Goal: Task Accomplishment & Management: Use online tool/utility

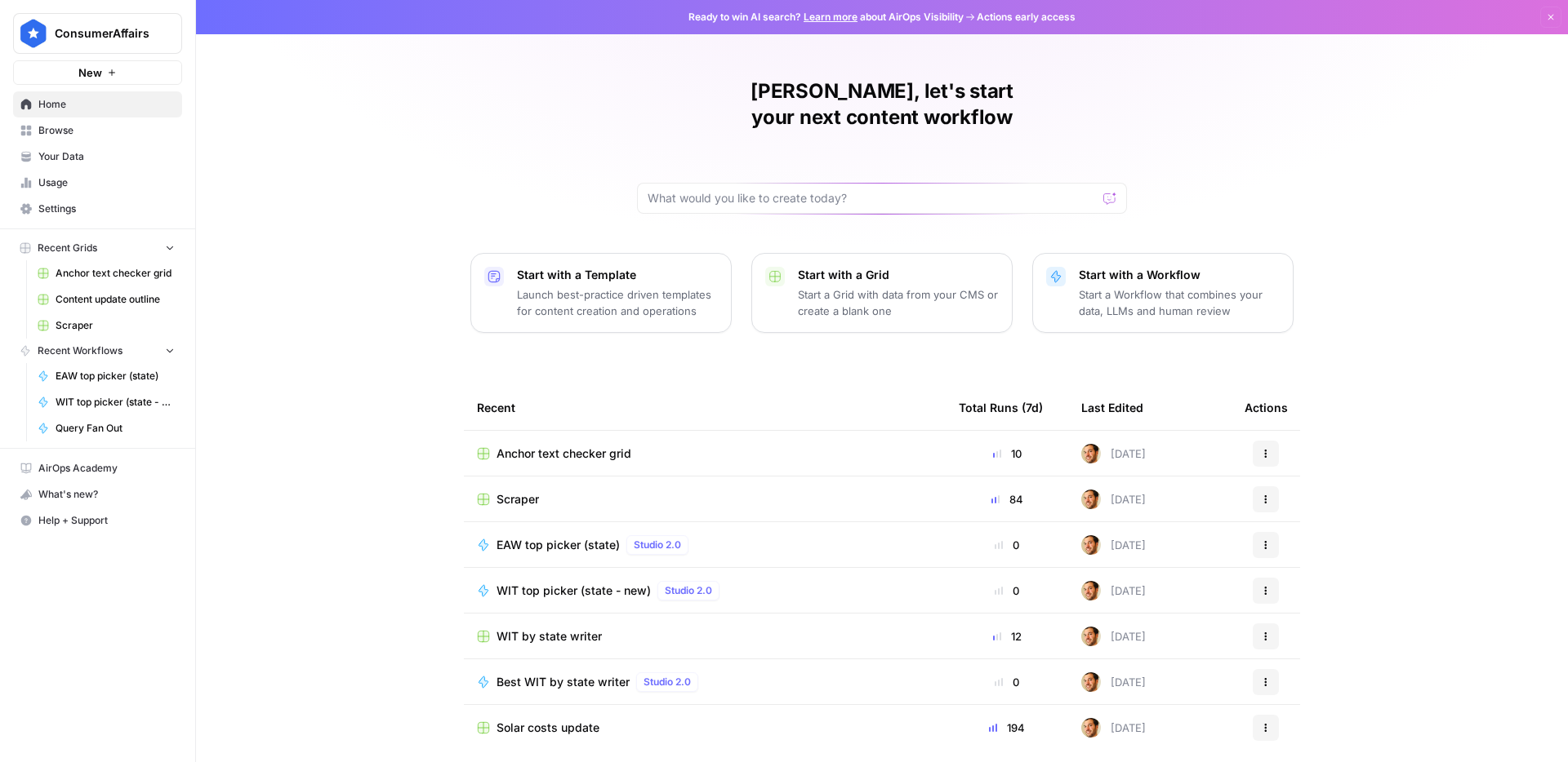
click at [378, 373] on div "[PERSON_NAME], let's start your next content workflow Start with a Template Lau…" at bounding box center [881, 388] width 1372 height 777
click at [850, 183] on div at bounding box center [882, 198] width 490 height 31
click at [93, 135] on span "Browse" at bounding box center [107, 130] width 137 height 15
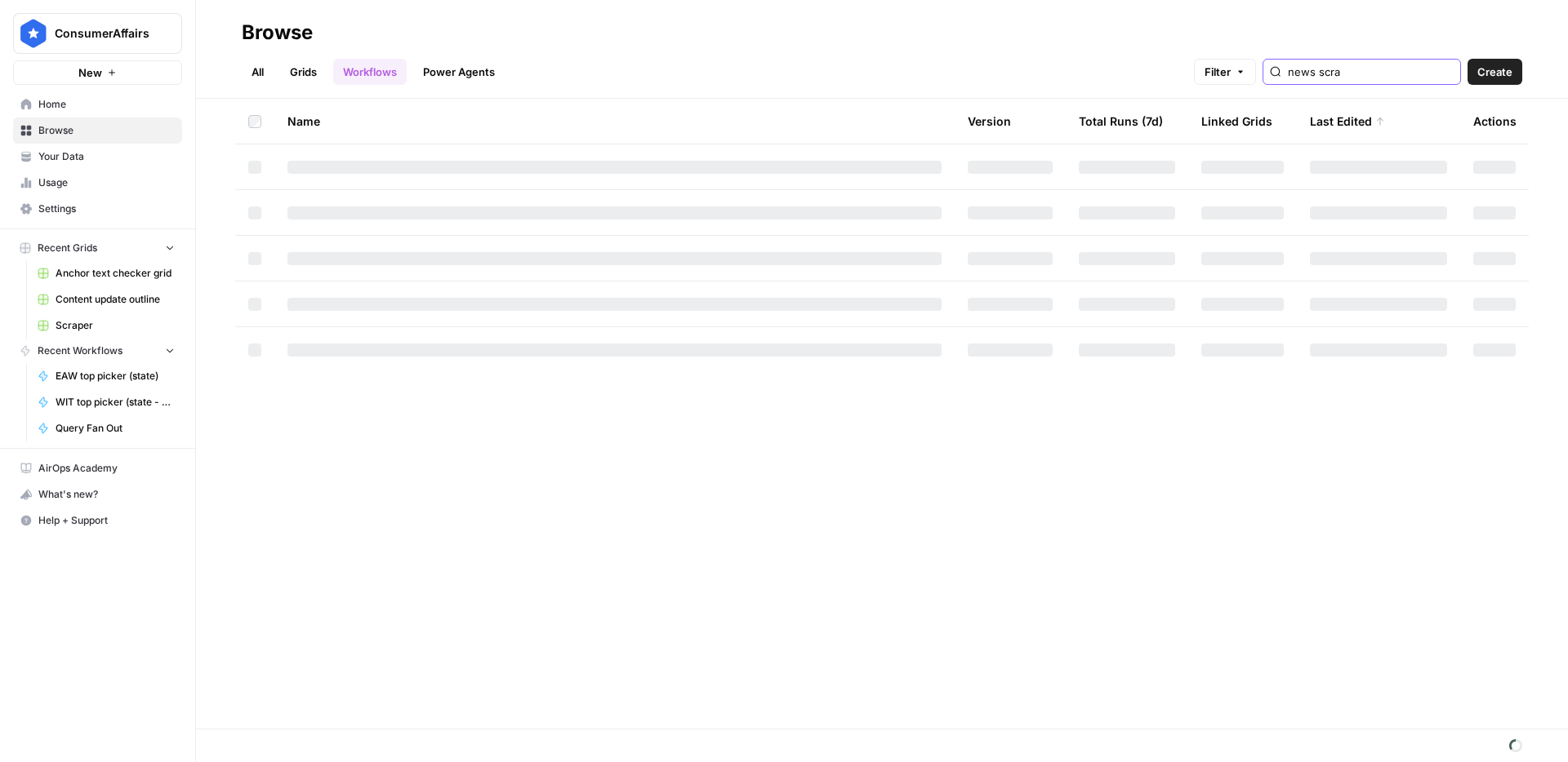
click at [1386, 73] on input "news scra" at bounding box center [1371, 71] width 166 height 17
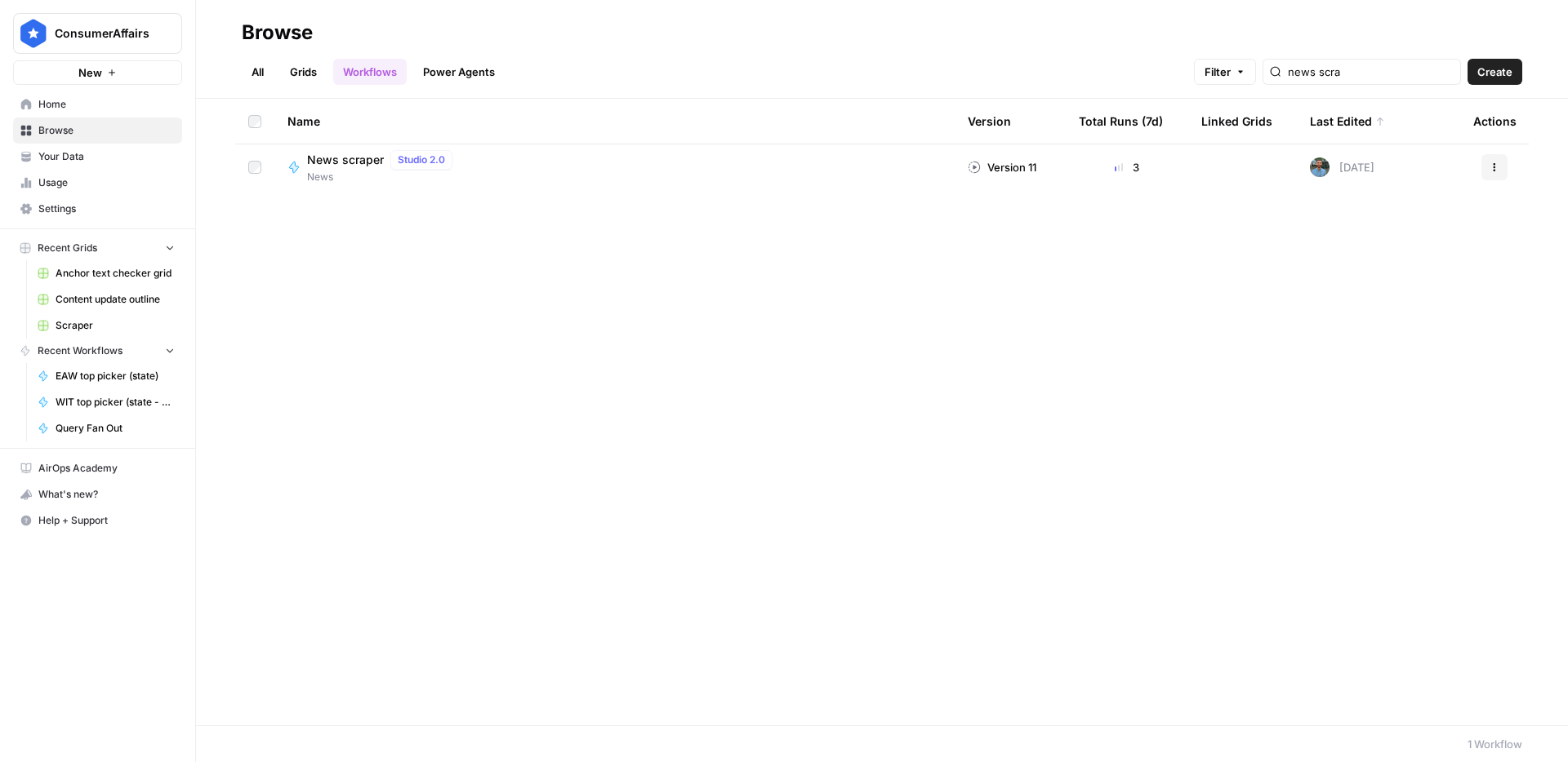
click at [361, 153] on span "News scraper" at bounding box center [345, 159] width 77 height 17
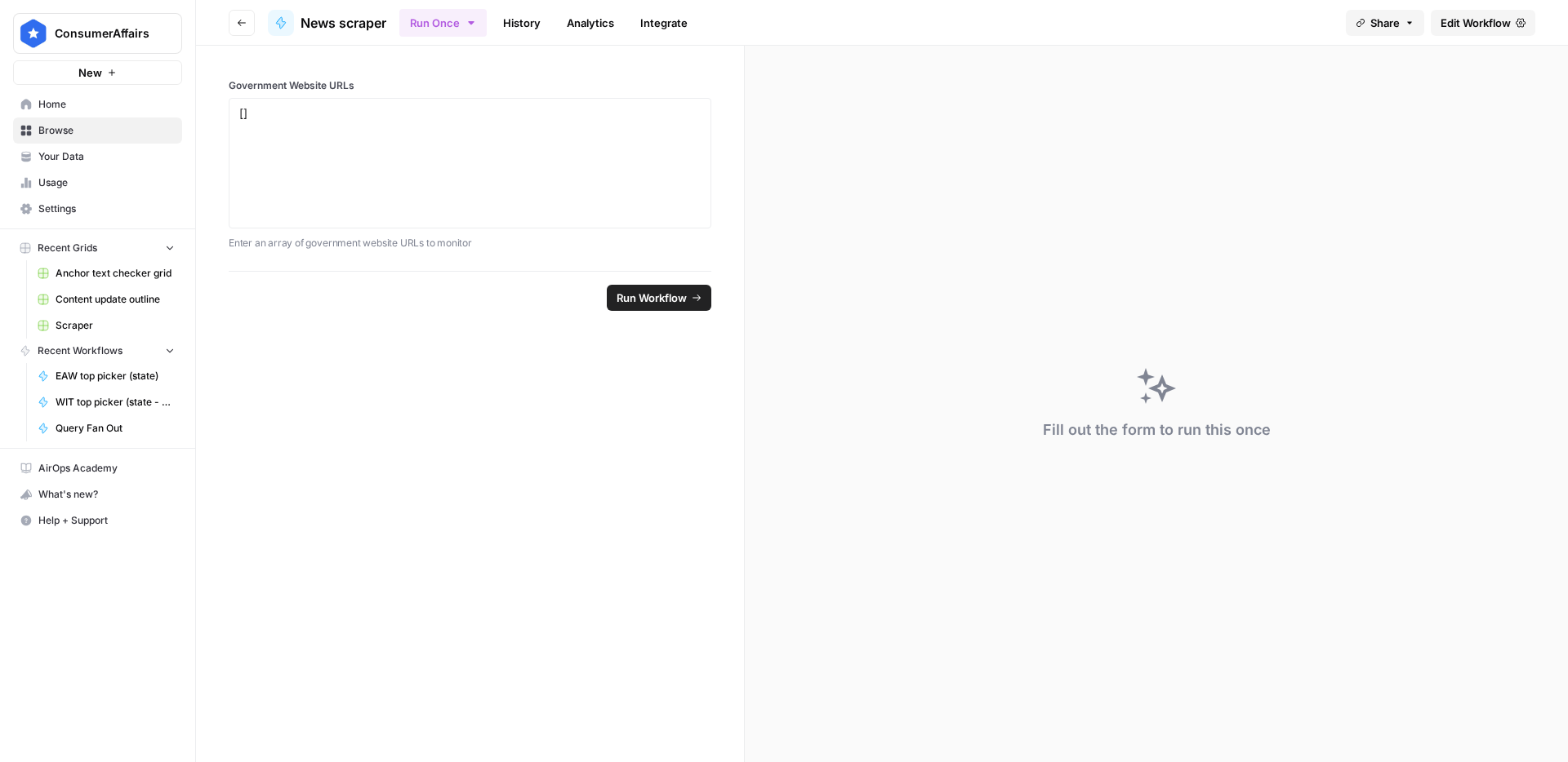
click at [451, 28] on button "Run Once" at bounding box center [442, 23] width 87 height 28
click at [504, 145] on span "Run on a Schedule" at bounding box center [547, 153] width 195 height 17
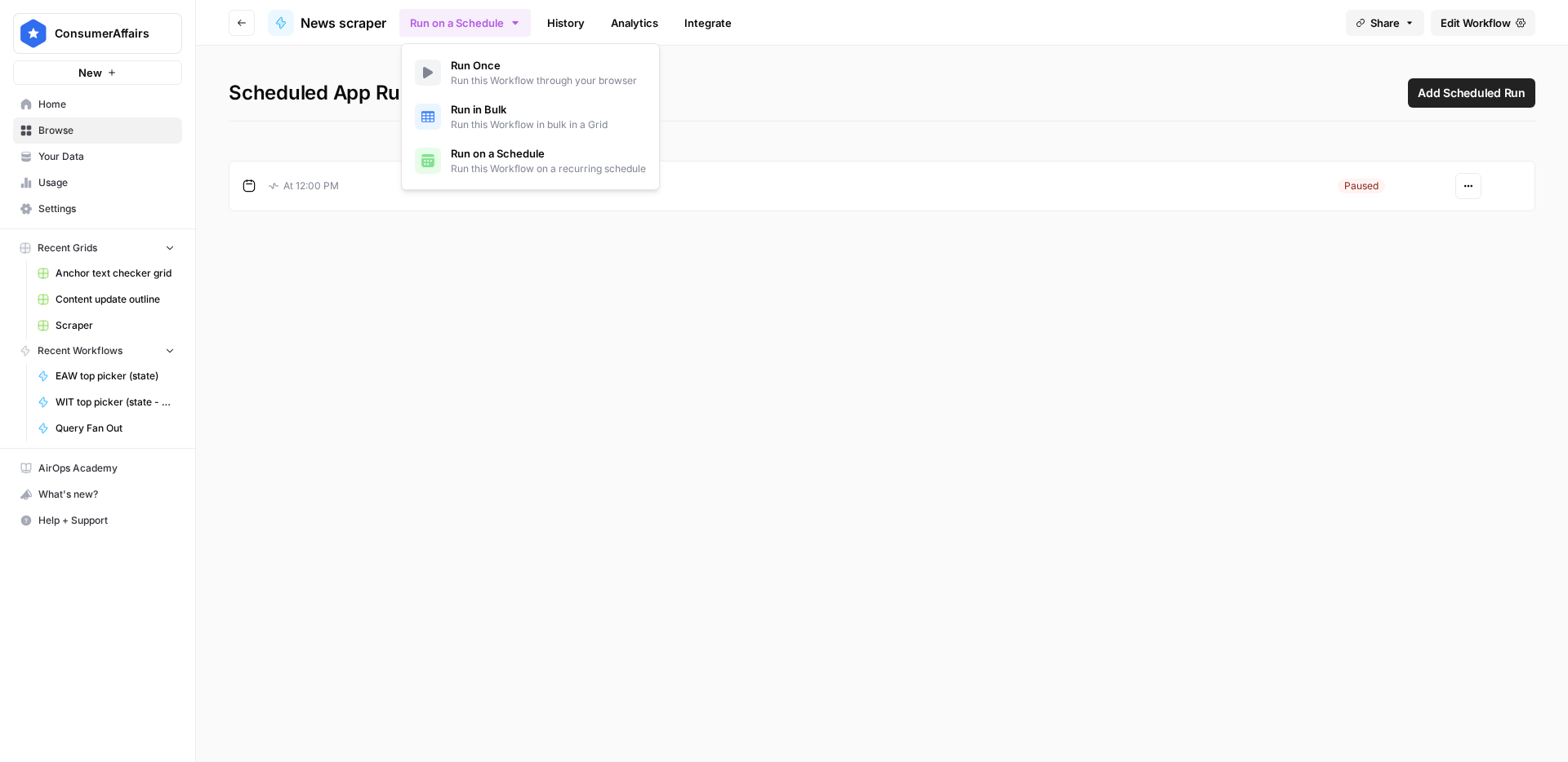
click at [1457, 183] on button "Actions" at bounding box center [1468, 186] width 26 height 26
click at [1427, 220] on span "Resume" at bounding box center [1426, 225] width 71 height 17
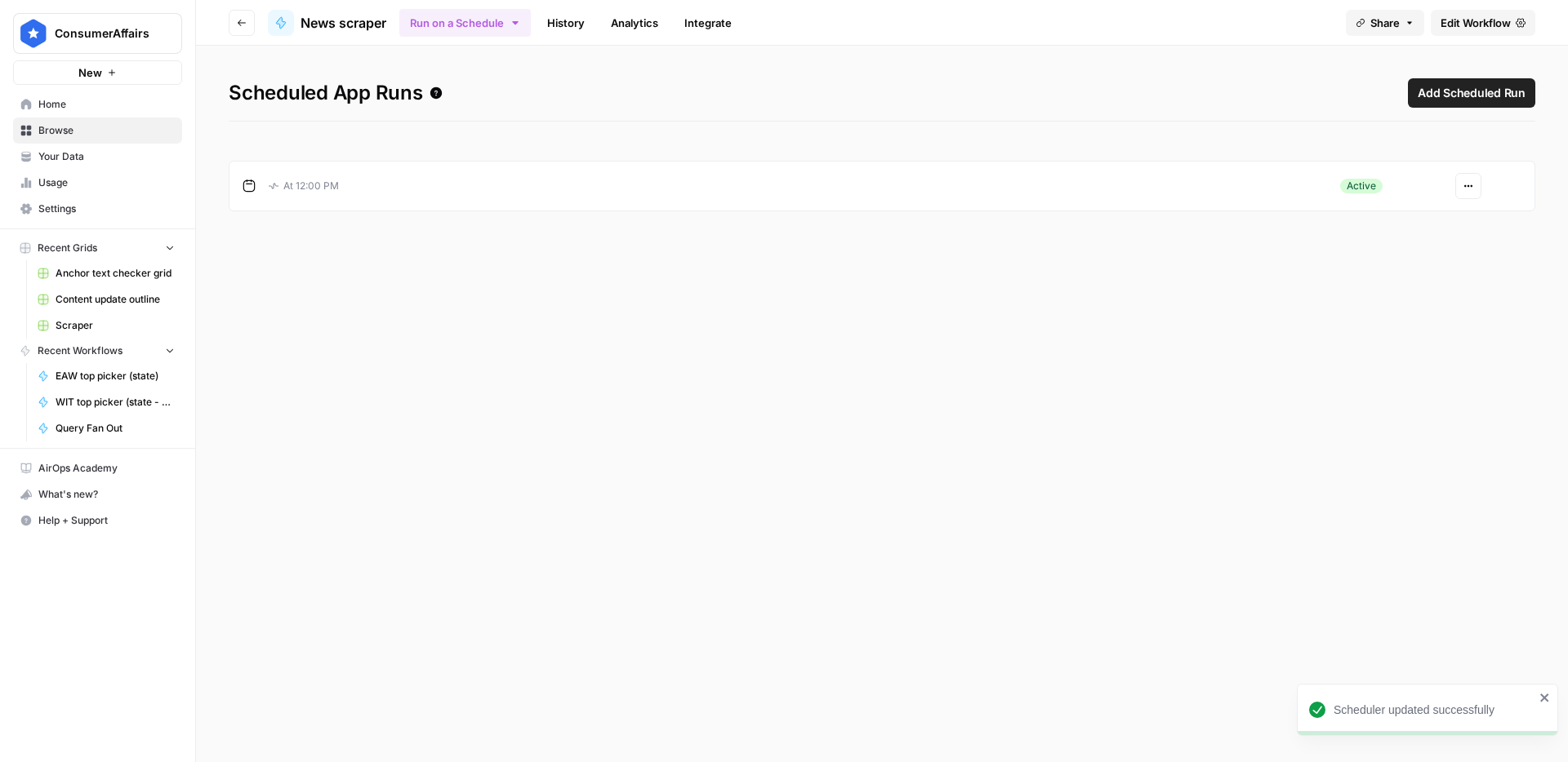
click at [1460, 188] on button "Actions" at bounding box center [1468, 186] width 26 height 26
click at [1428, 242] on span "Edit" at bounding box center [1426, 247] width 71 height 17
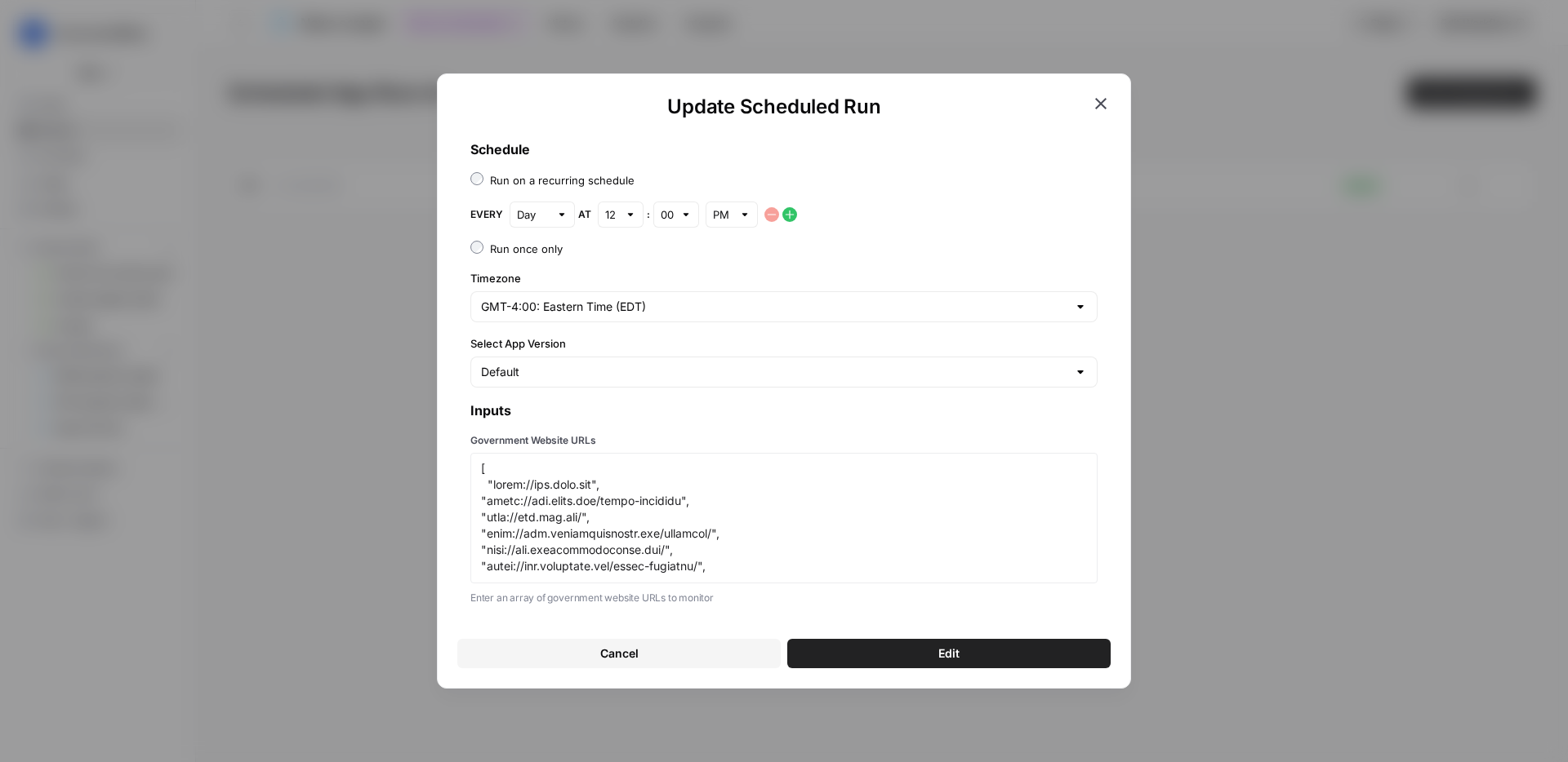
click at [635, 218] on div "12" at bounding box center [621, 215] width 46 height 26
type input "12"
click at [667, 215] on input "text" at bounding box center [667, 214] width 13 height 17
click at [682, 328] on span "45" at bounding box center [680, 322] width 28 height 17
type input "45"
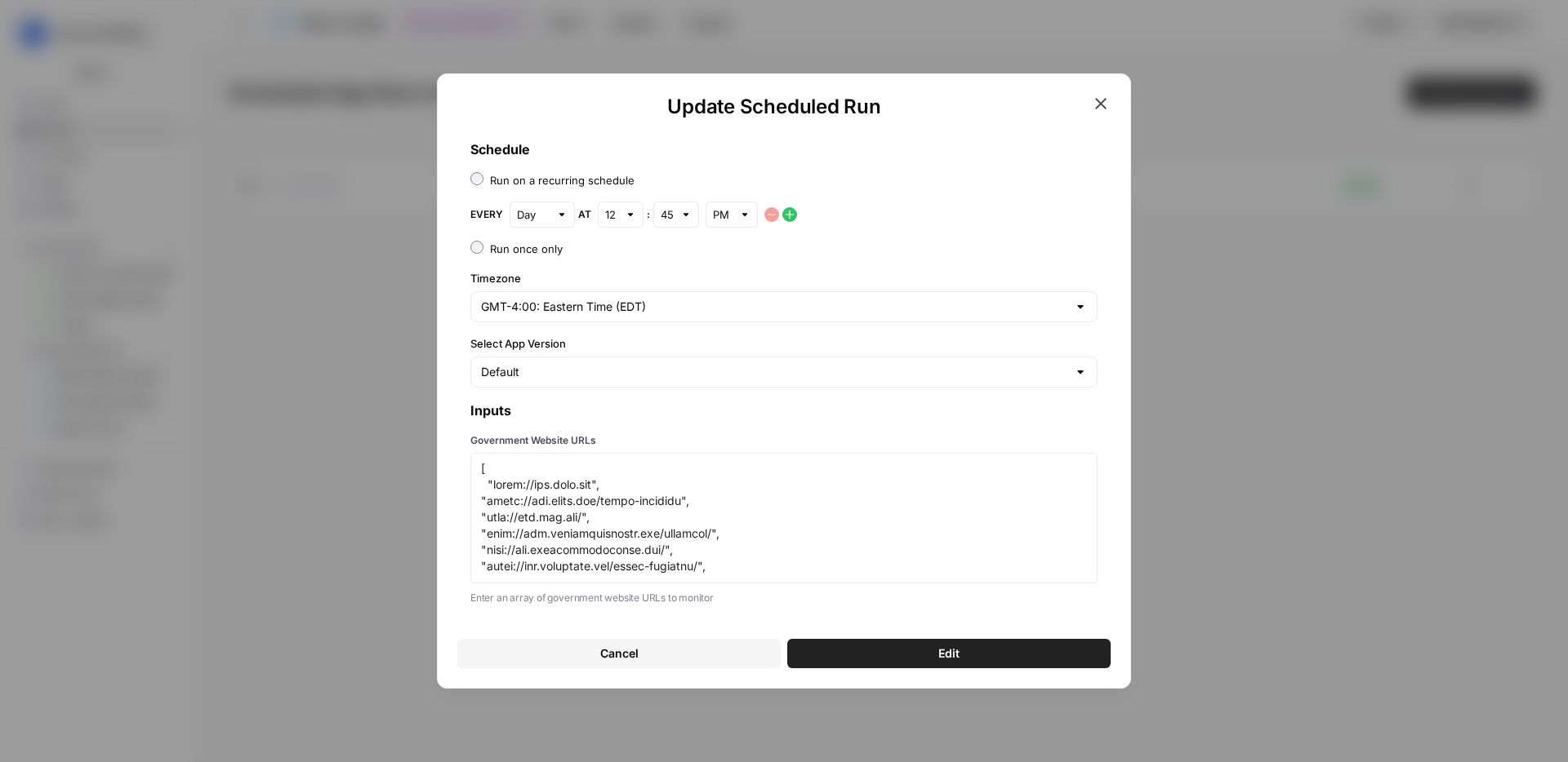
click at [870, 649] on button "Edit" at bounding box center [948, 653] width 323 height 29
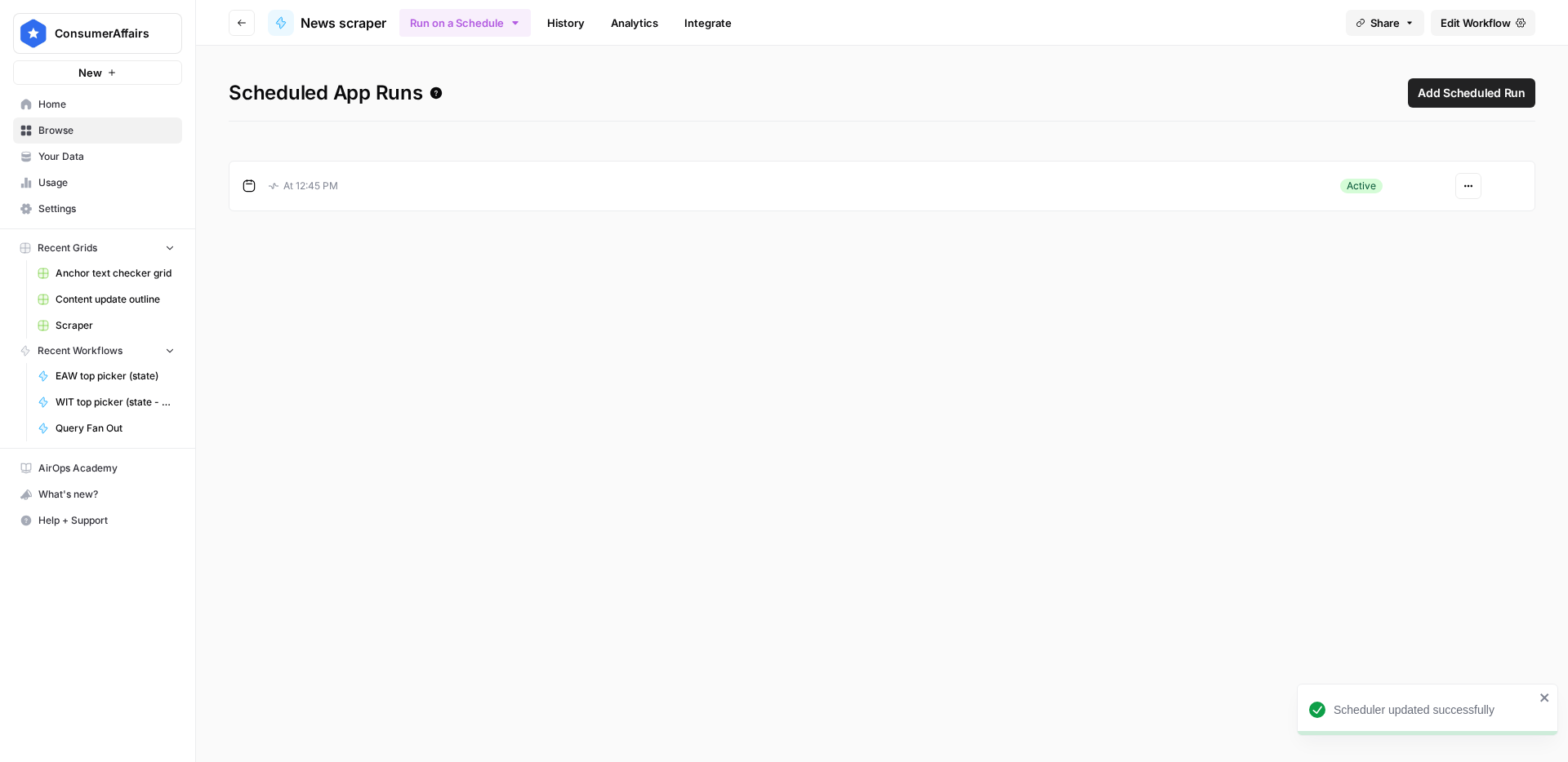
click at [1463, 195] on button "Actions" at bounding box center [1468, 186] width 26 height 26
click at [1137, 291] on div "Scheduled App Runs Add Scheduled Run At 12:45 PM Active Actions" at bounding box center [881, 403] width 1372 height 716
click at [1493, 25] on span "Edit Workflow" at bounding box center [1475, 23] width 71 height 17
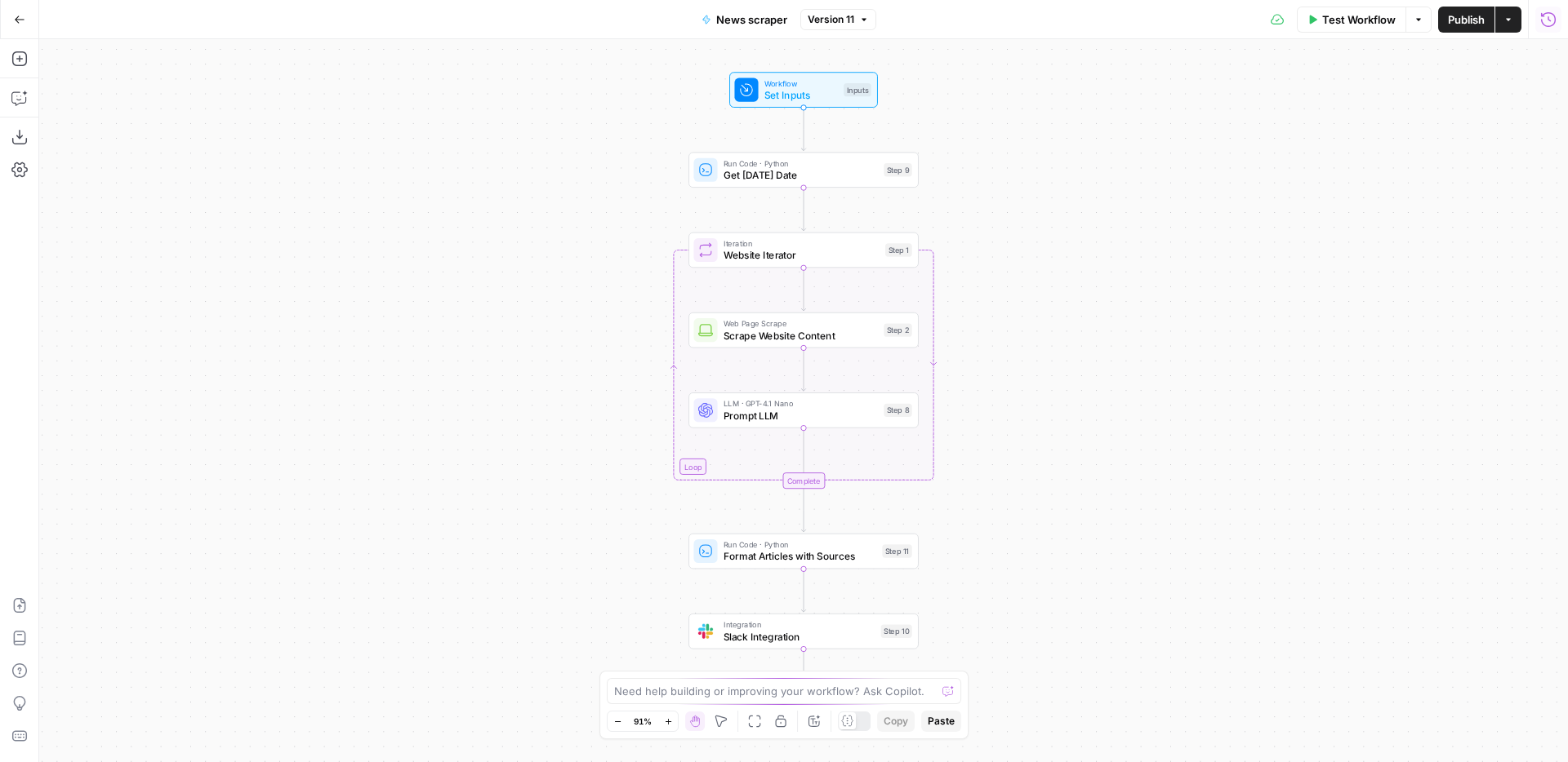
click at [1549, 29] on button "Run History" at bounding box center [1549, 19] width 26 height 26
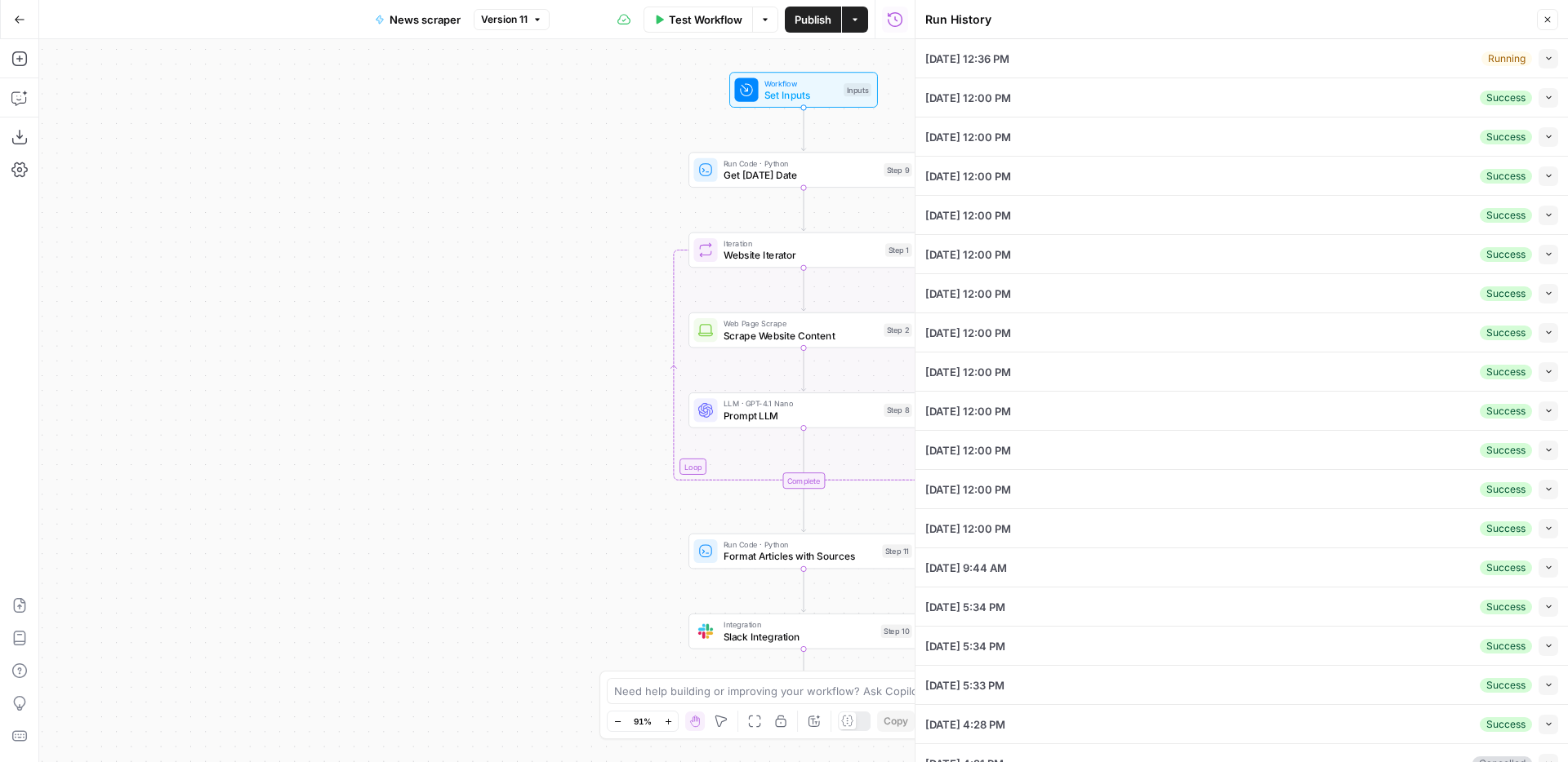
click at [1549, 62] on icon "button" at bounding box center [1549, 58] width 9 height 9
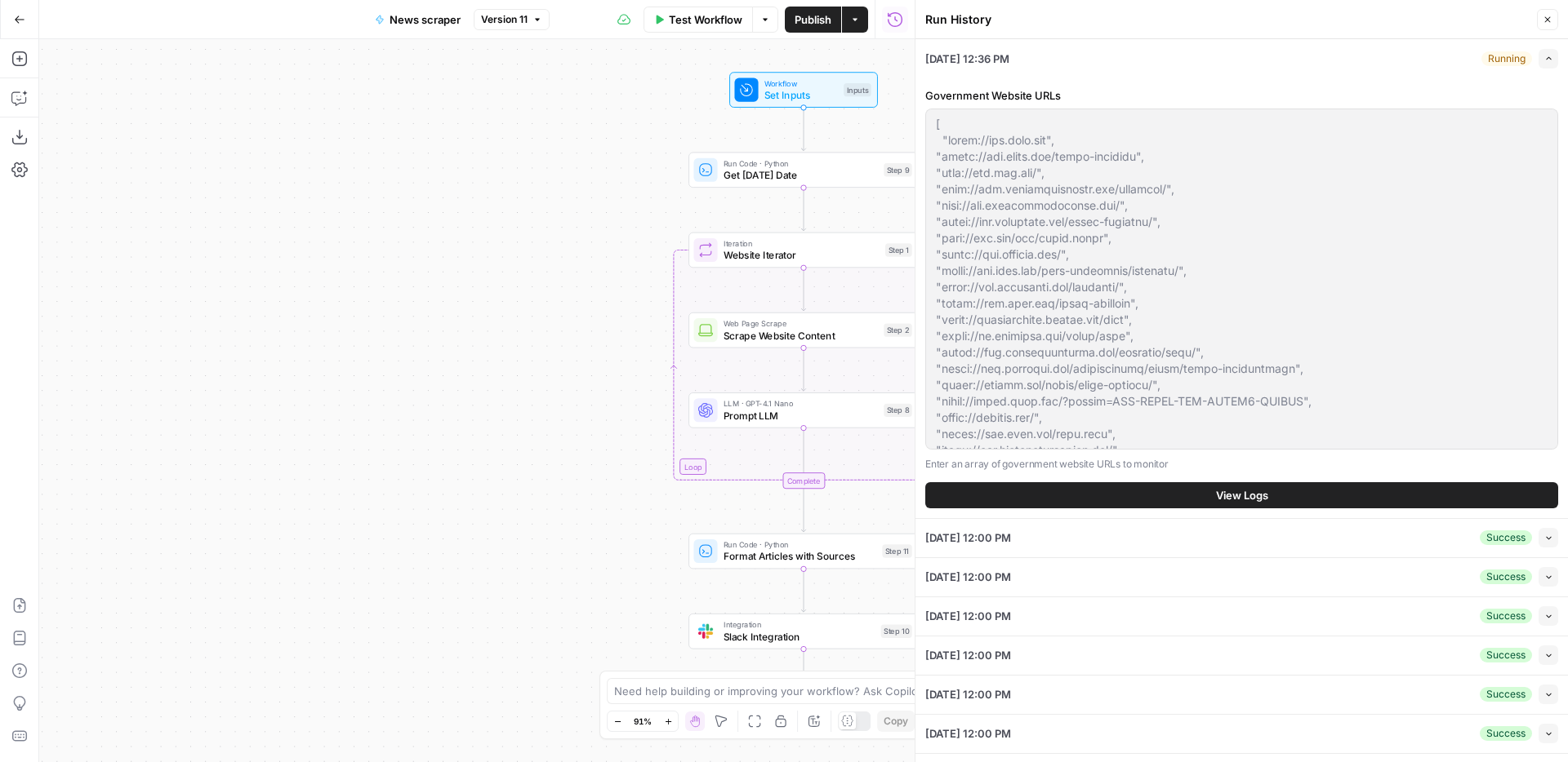
click at [1275, 497] on button "View Logs" at bounding box center [1242, 496] width 633 height 26
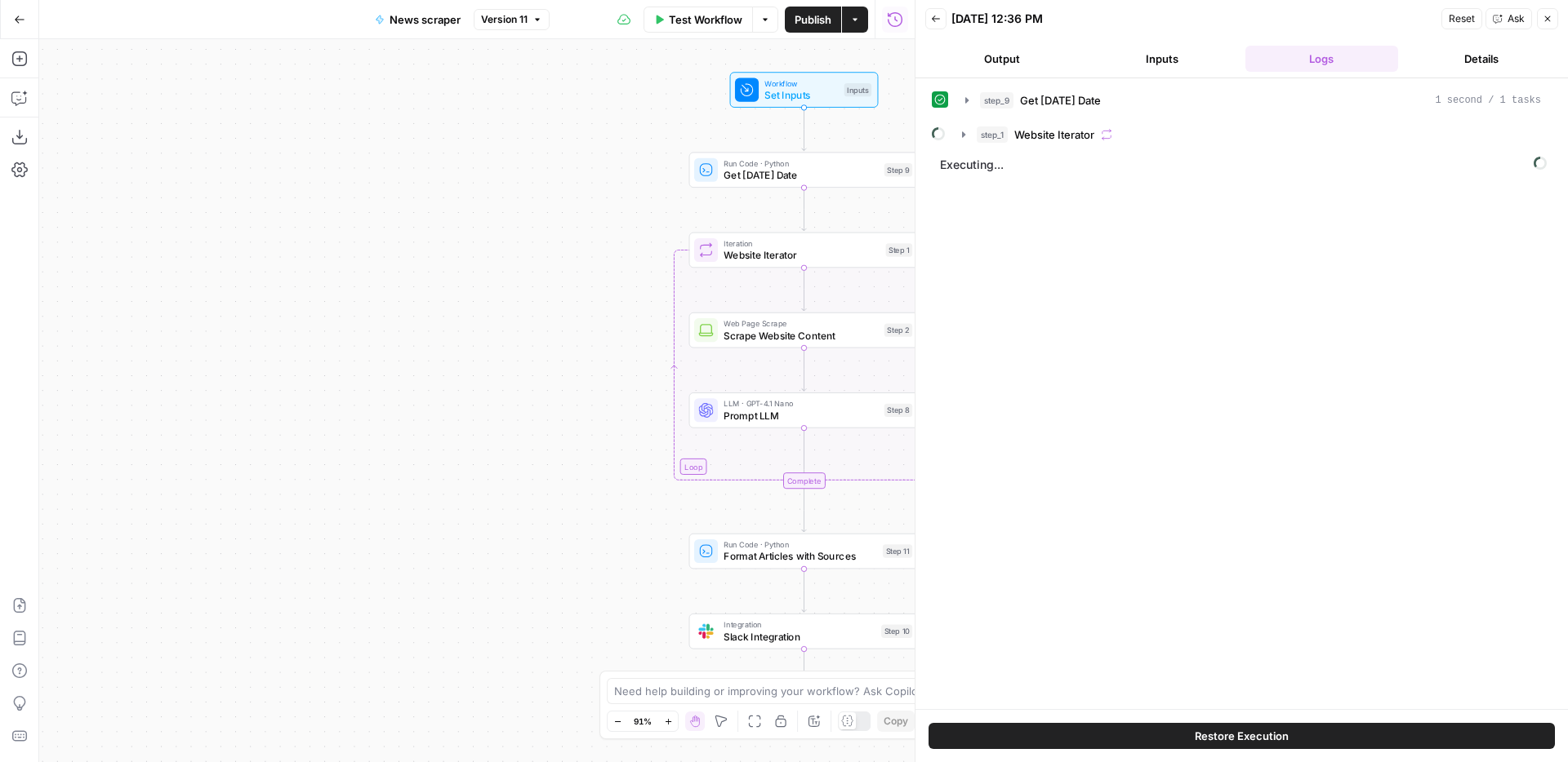
click at [37, 25] on div "Go Back" at bounding box center [19, 19] width 39 height 39
click at [30, 24] on button "Go Back" at bounding box center [19, 19] width 29 height 29
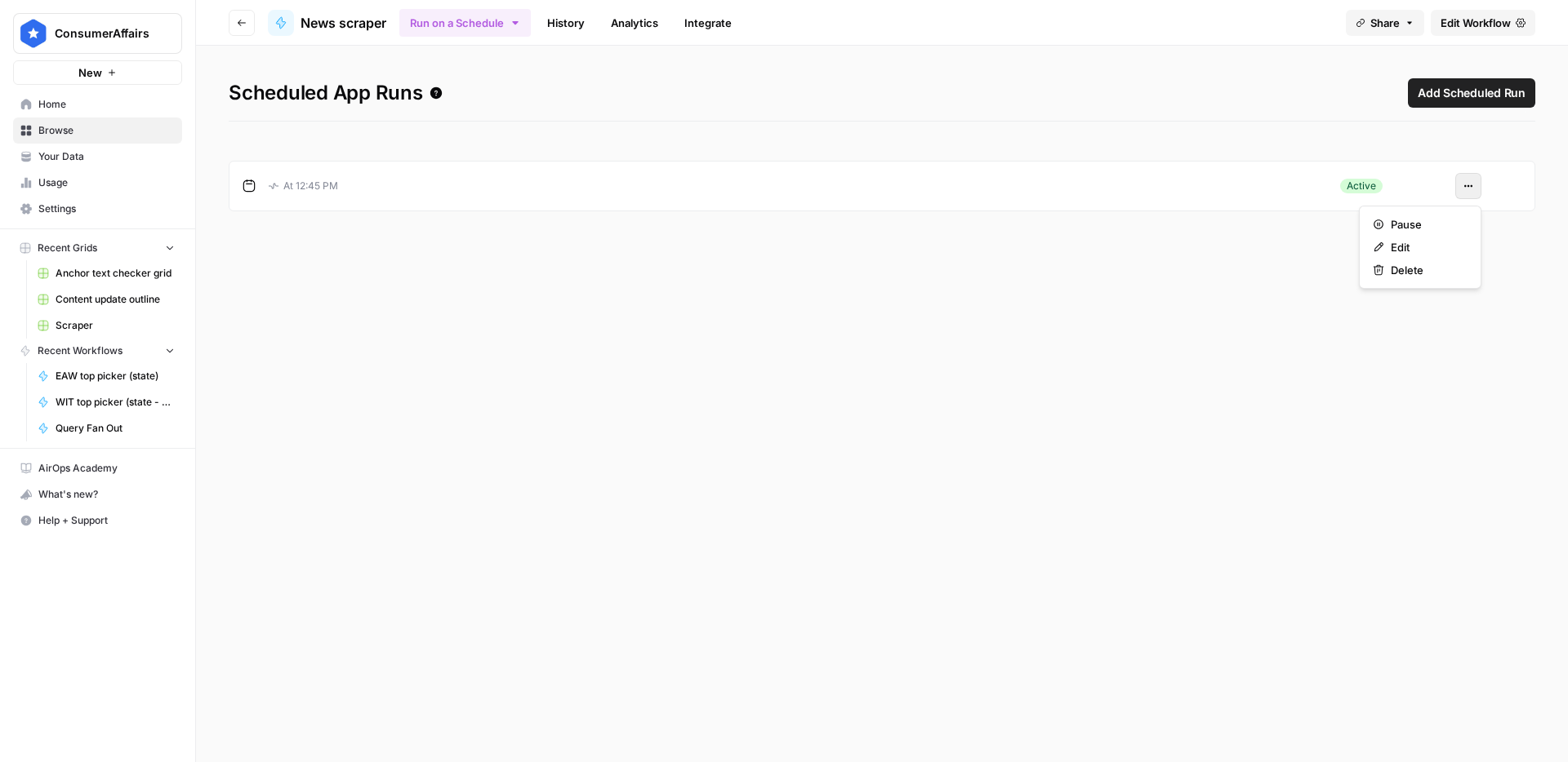
click at [1474, 187] on button "Actions" at bounding box center [1468, 186] width 26 height 26
click at [1446, 217] on span "Pause" at bounding box center [1426, 225] width 71 height 17
click at [1492, 29] on span "Edit Workflow" at bounding box center [1475, 23] width 71 height 17
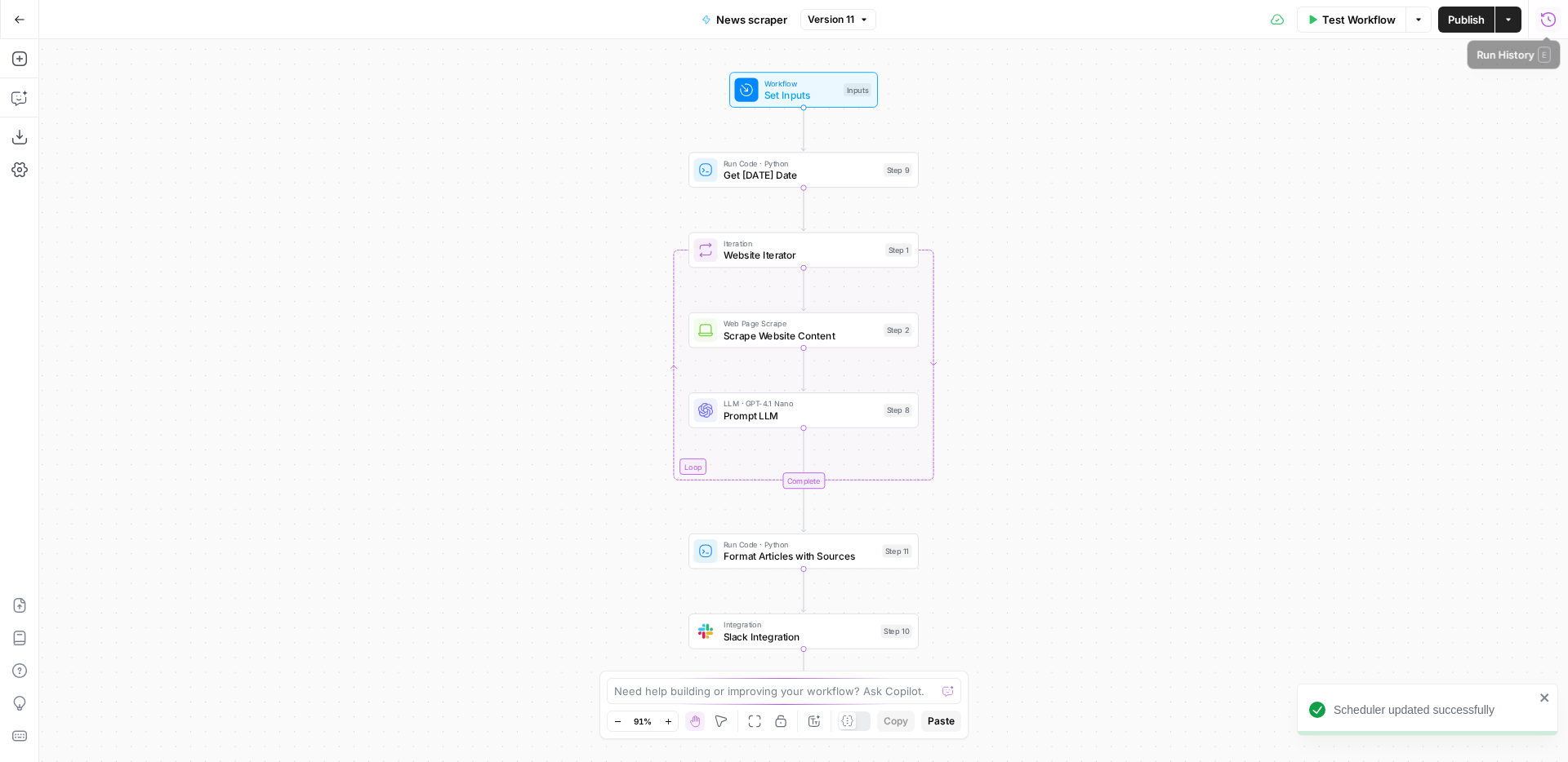
click at [1547, 24] on icon "button" at bounding box center [1548, 19] width 17 height 17
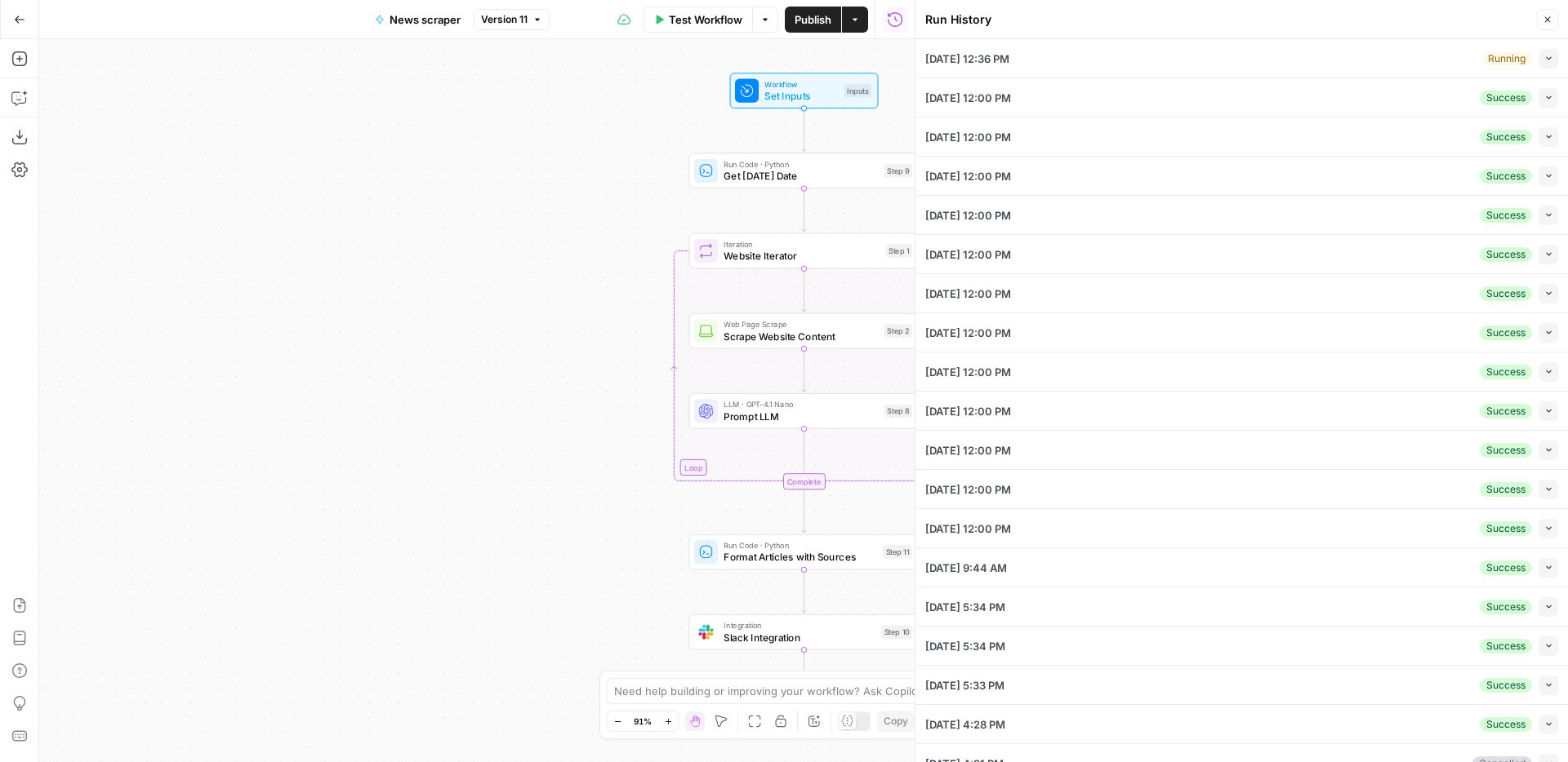
click at [1557, 63] on button "Collapse" at bounding box center [1549, 59] width 19 height 19
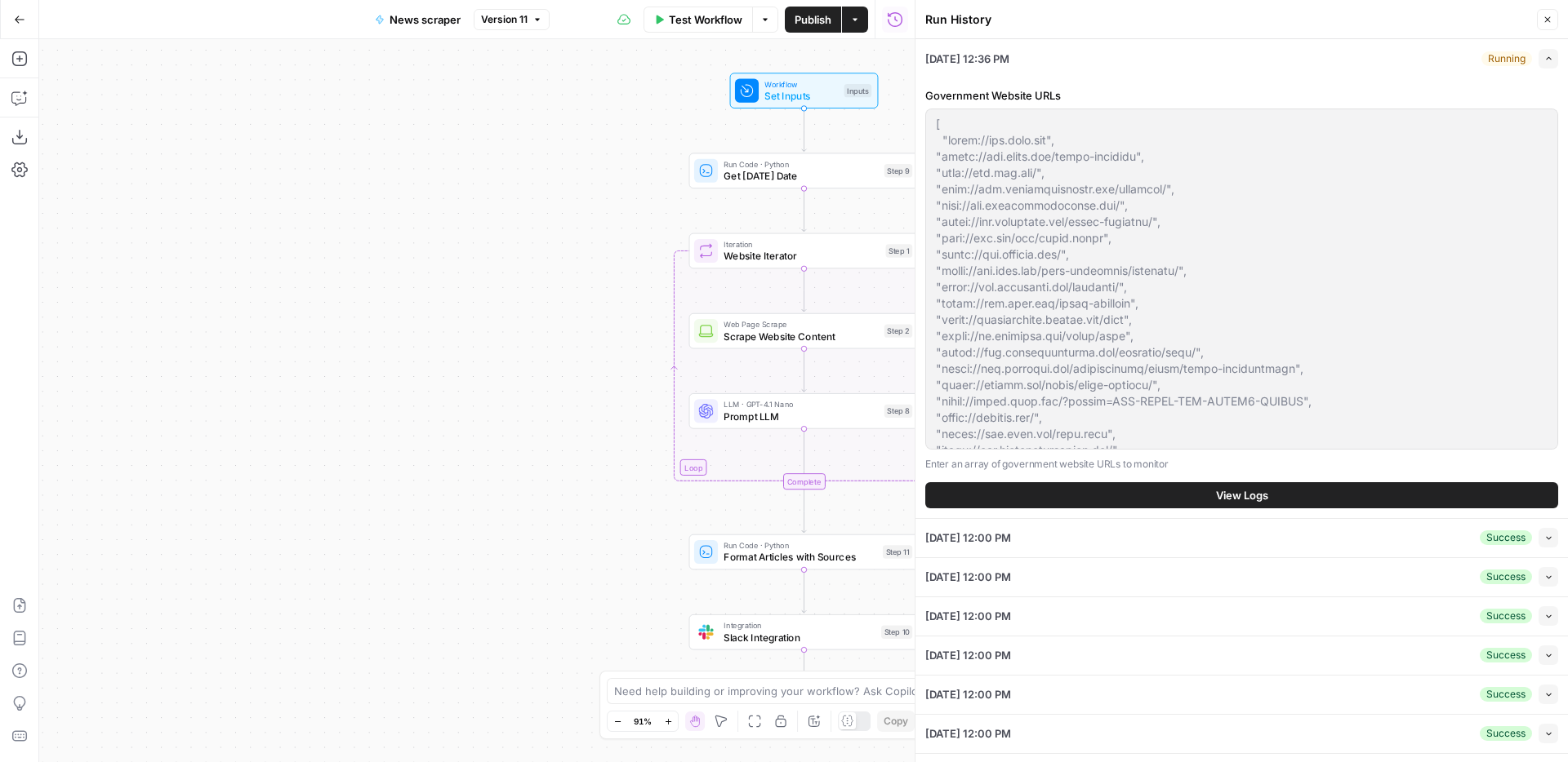
click at [1235, 504] on button "View Logs" at bounding box center [1242, 496] width 633 height 26
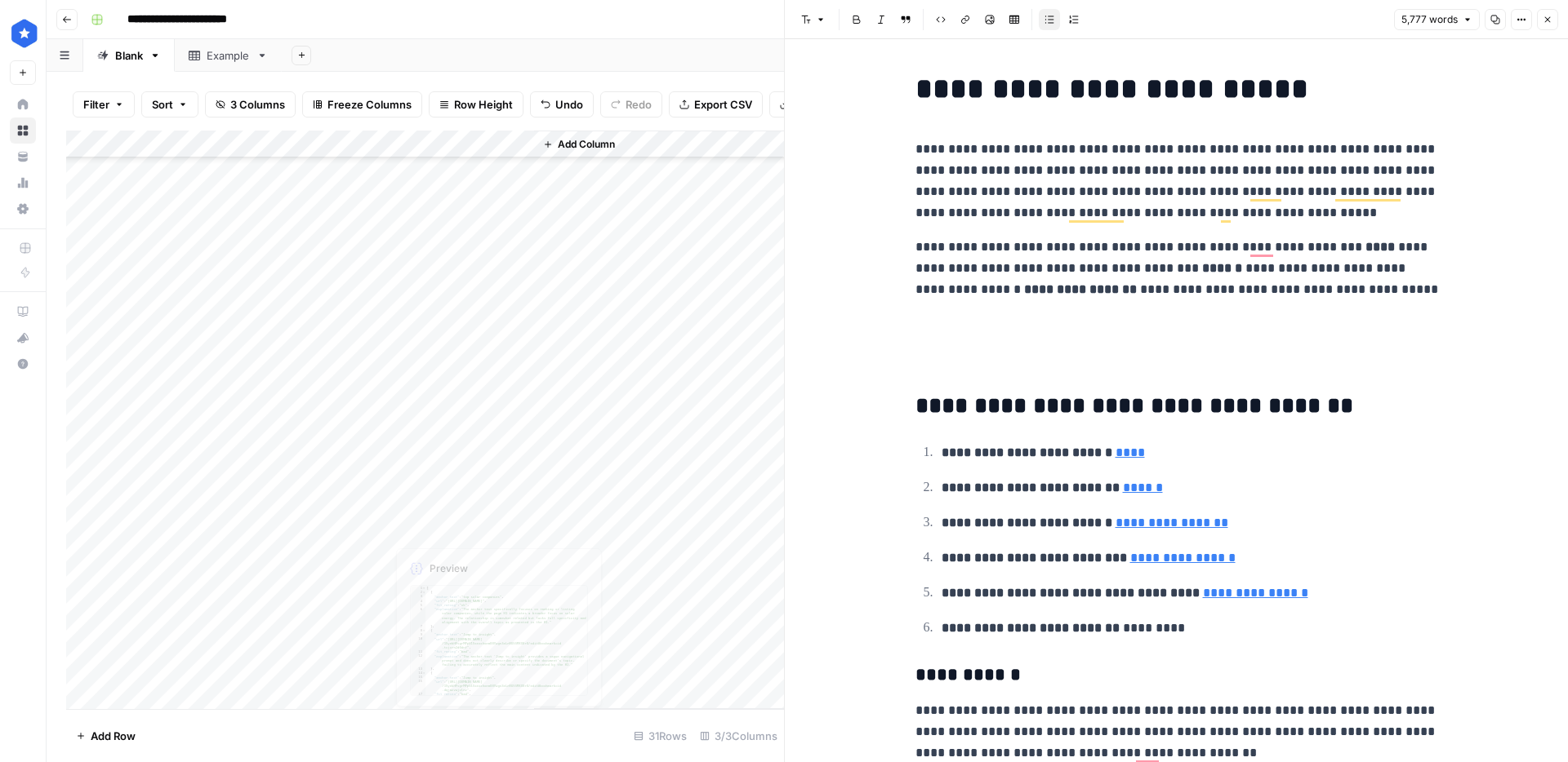
scroll to position [27350, 0]
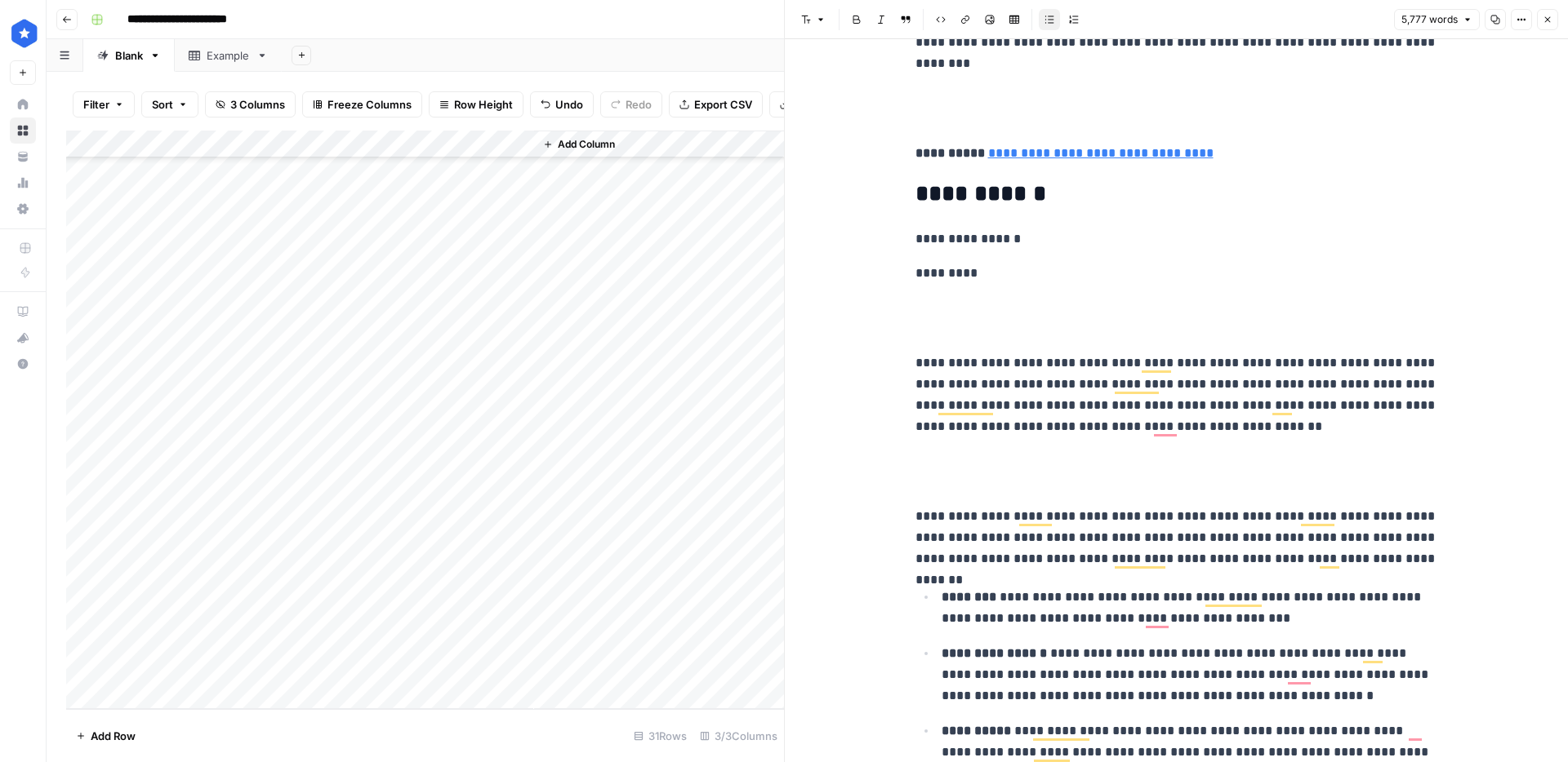
click at [511, 663] on div "Add Column" at bounding box center [425, 419] width 717 height 579
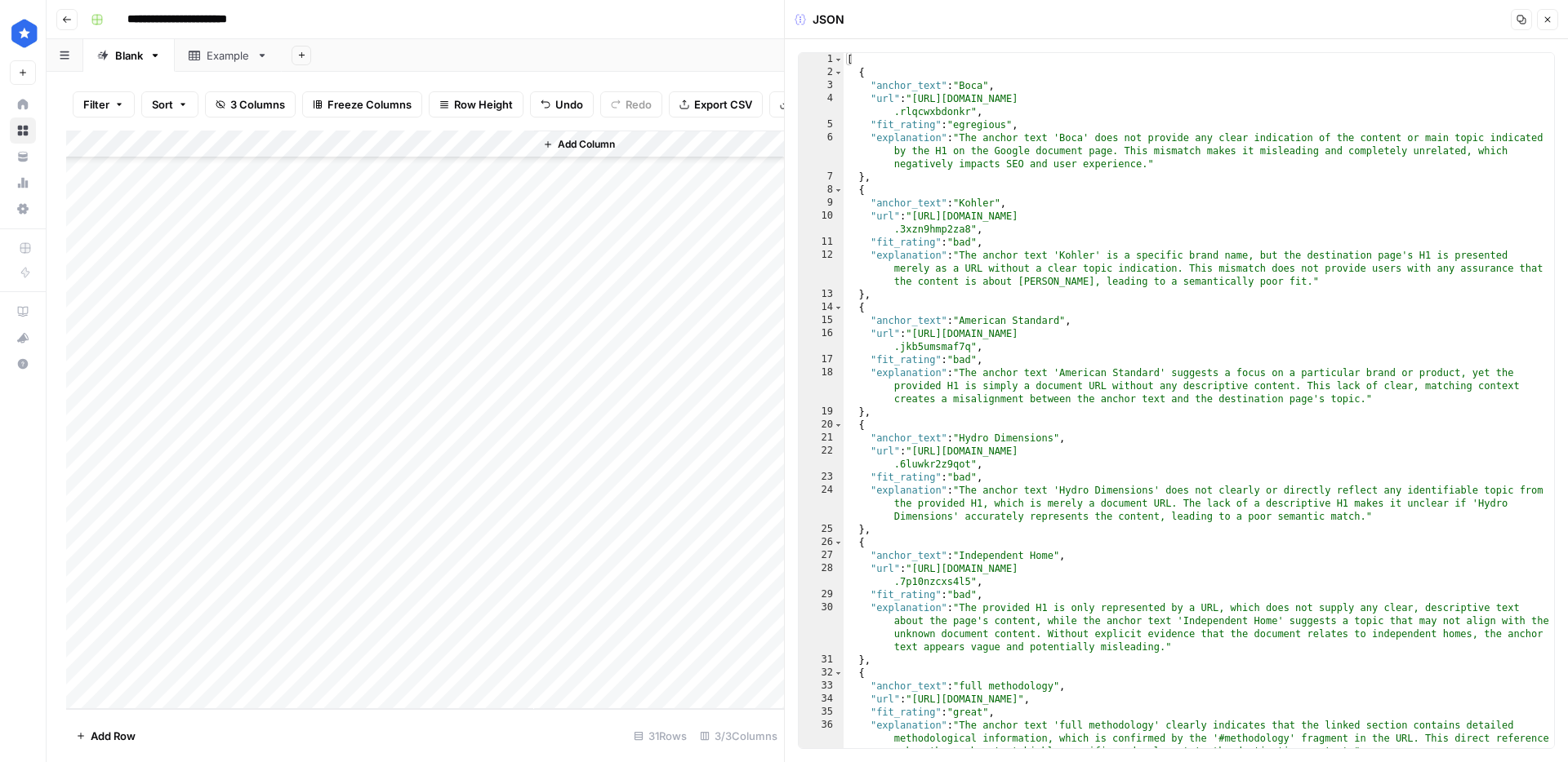
type textarea "**********"
click at [1231, 470] on div "[ { "anchor_text" : "Boca" , "url" : "[URL][DOMAIN_NAME] .rlqcwxbdonkr" , "fit_…" at bounding box center [1199, 413] width 710 height 721
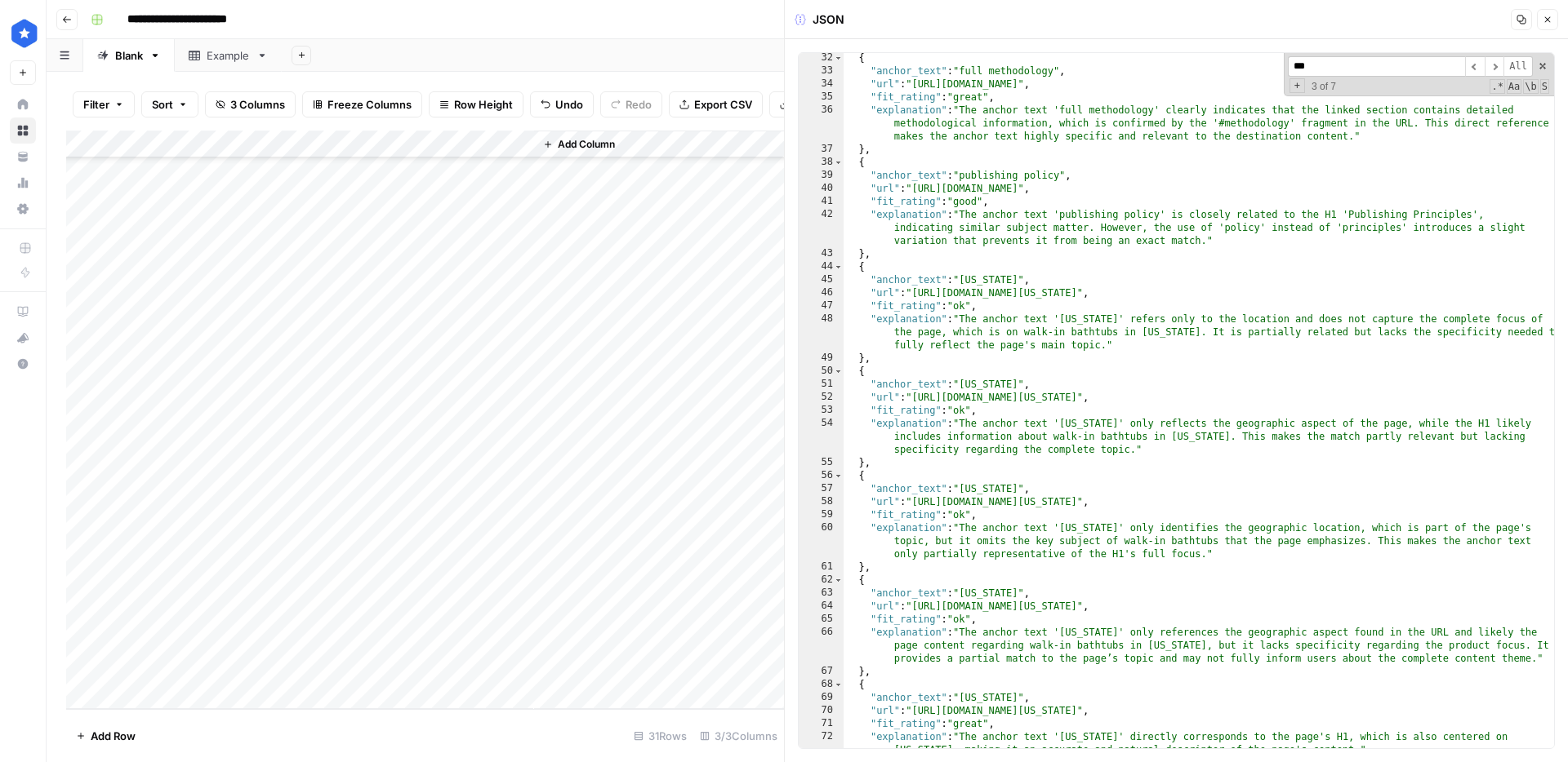
scroll to position [625, 0]
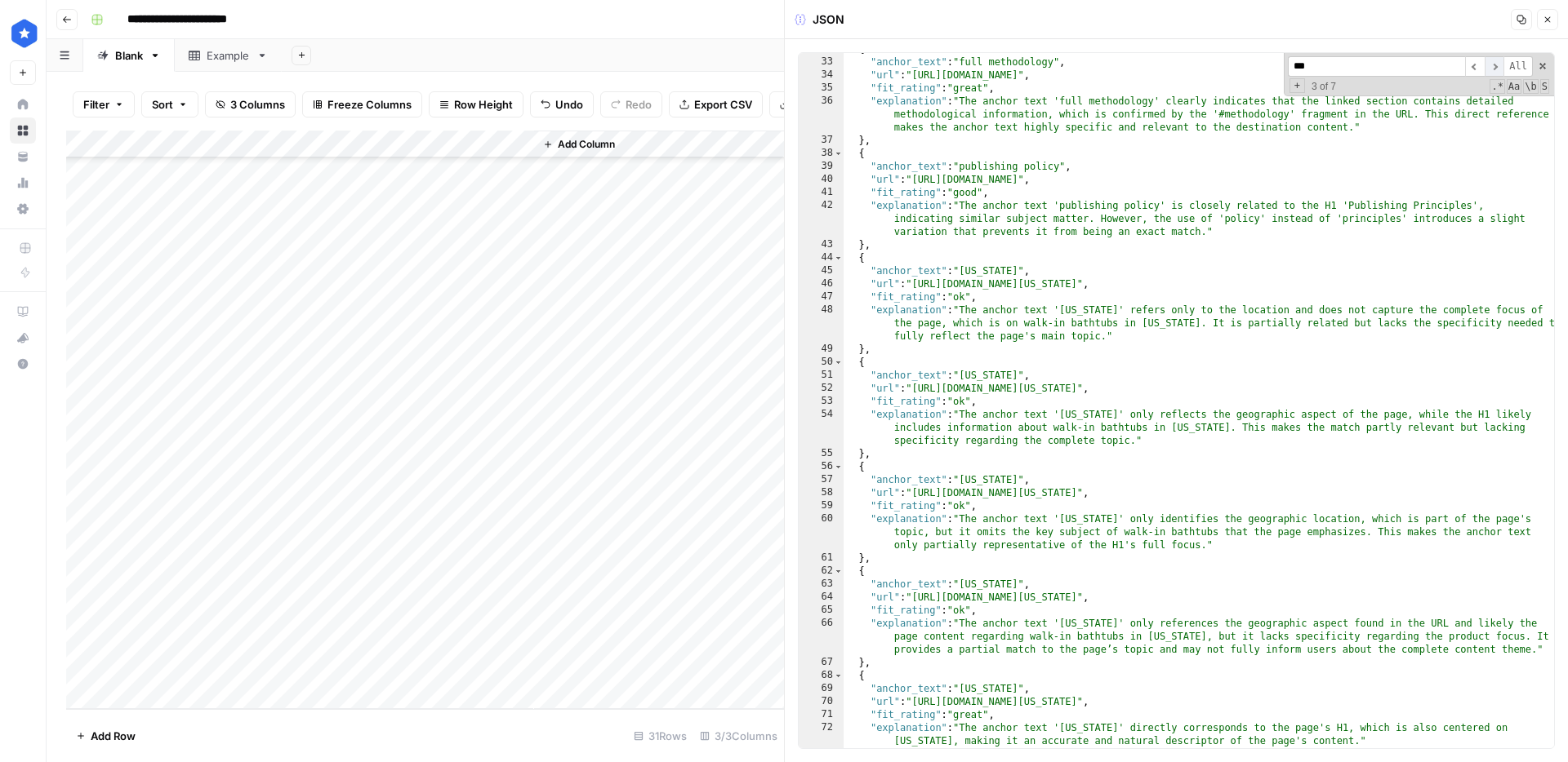
type input "***"
click at [1484, 69] on span "​" at bounding box center [1494, 66] width 19 height 20
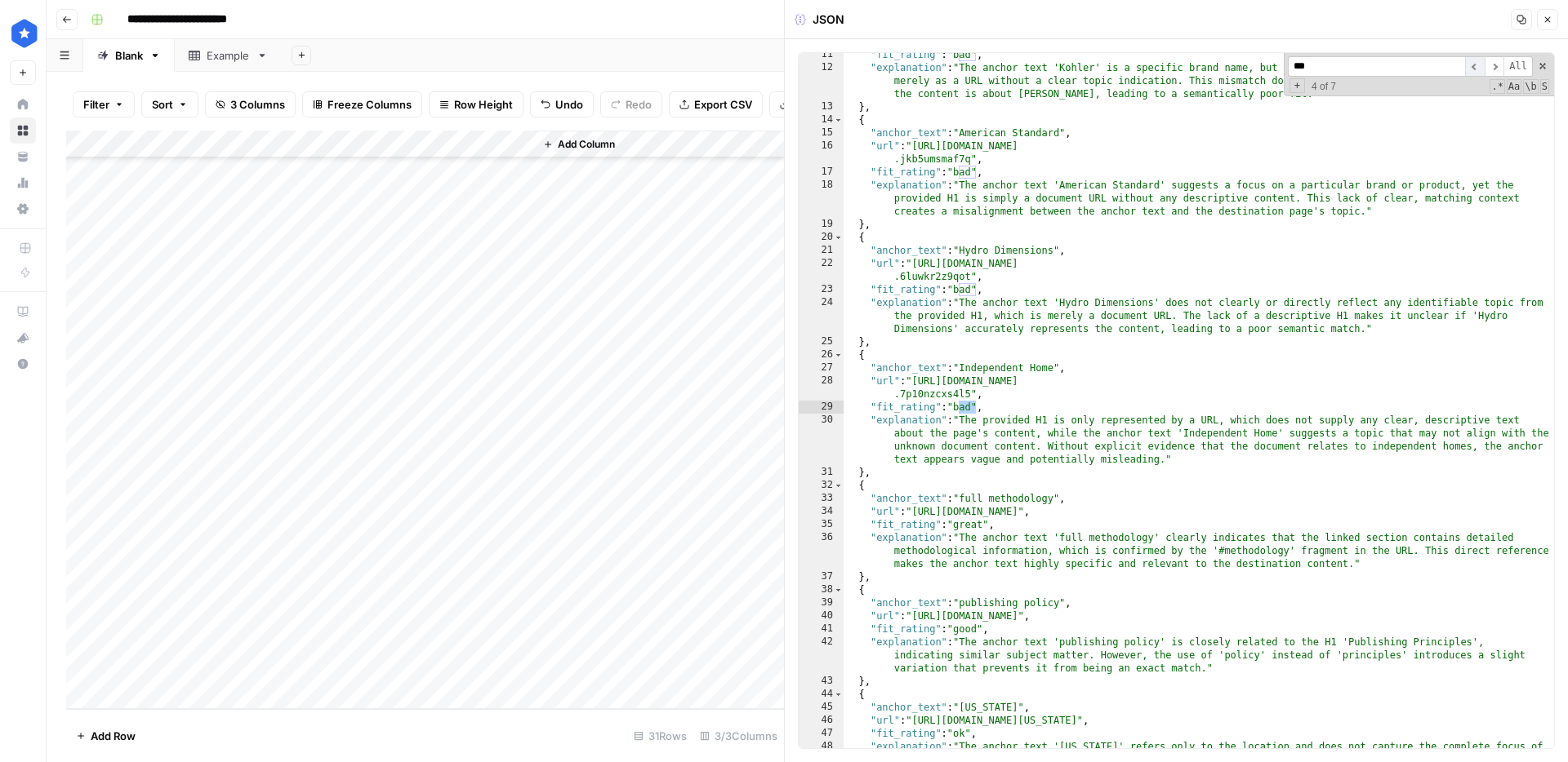
click at [1478, 70] on span "​" at bounding box center [1475, 66] width 19 height 20
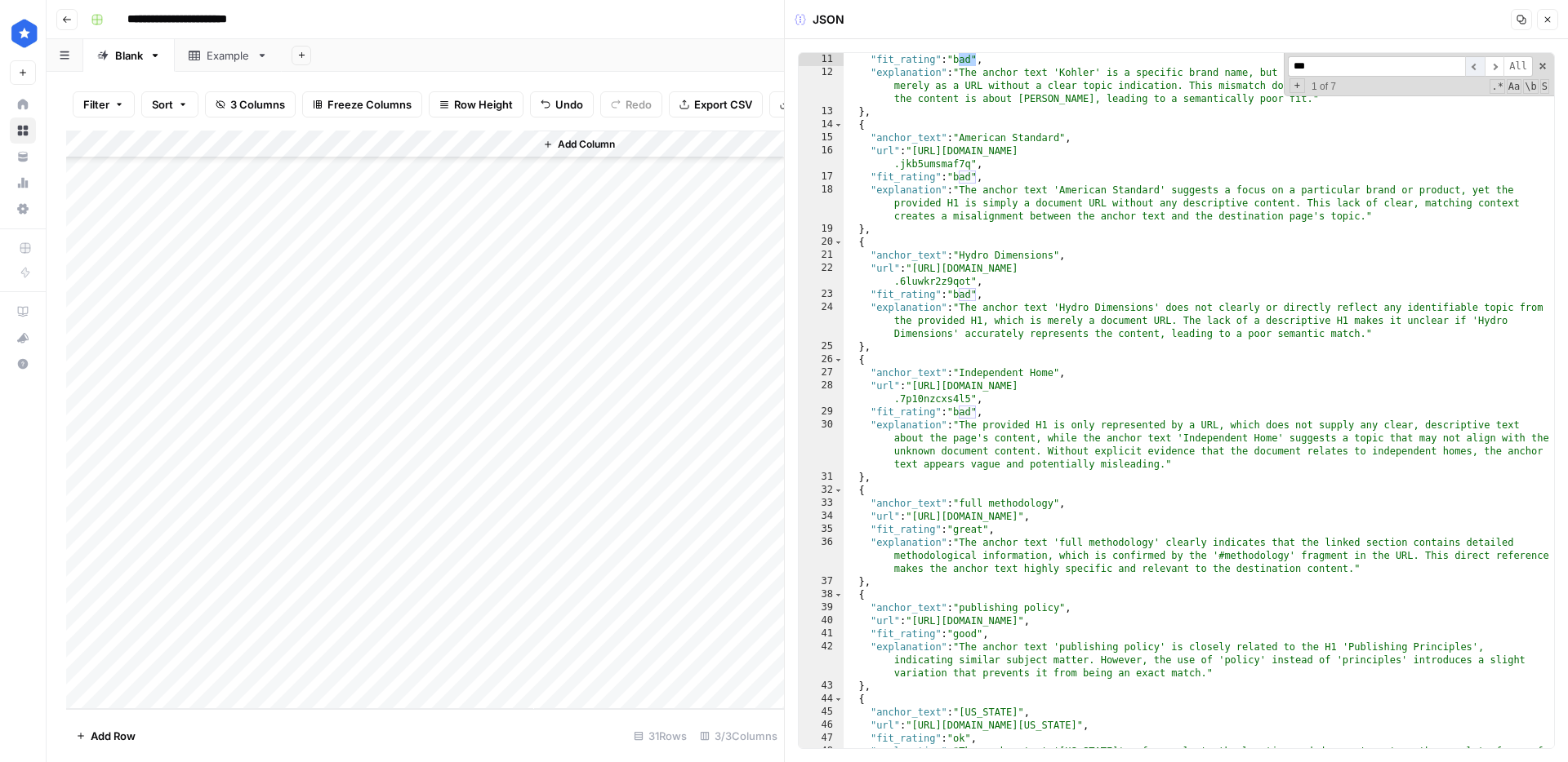
click at [1478, 70] on span "​" at bounding box center [1475, 66] width 19 height 20
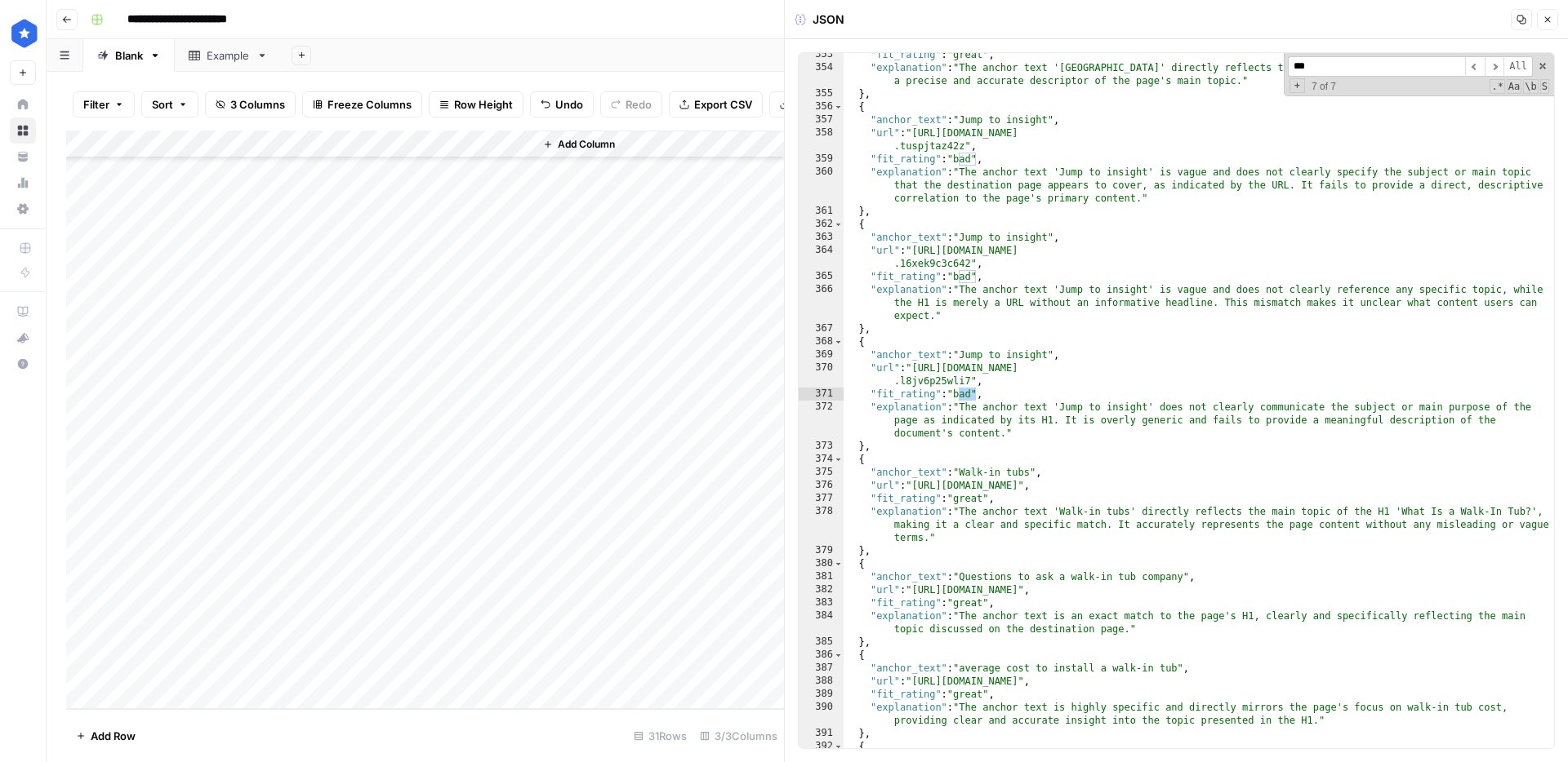
type textarea "**"
click at [1346, 209] on div ""fit_rating" : "great" , "explanation" : "The anchor text '[GEOGRAPHIC_DATA]' d…" at bounding box center [1199, 409] width 710 height 721
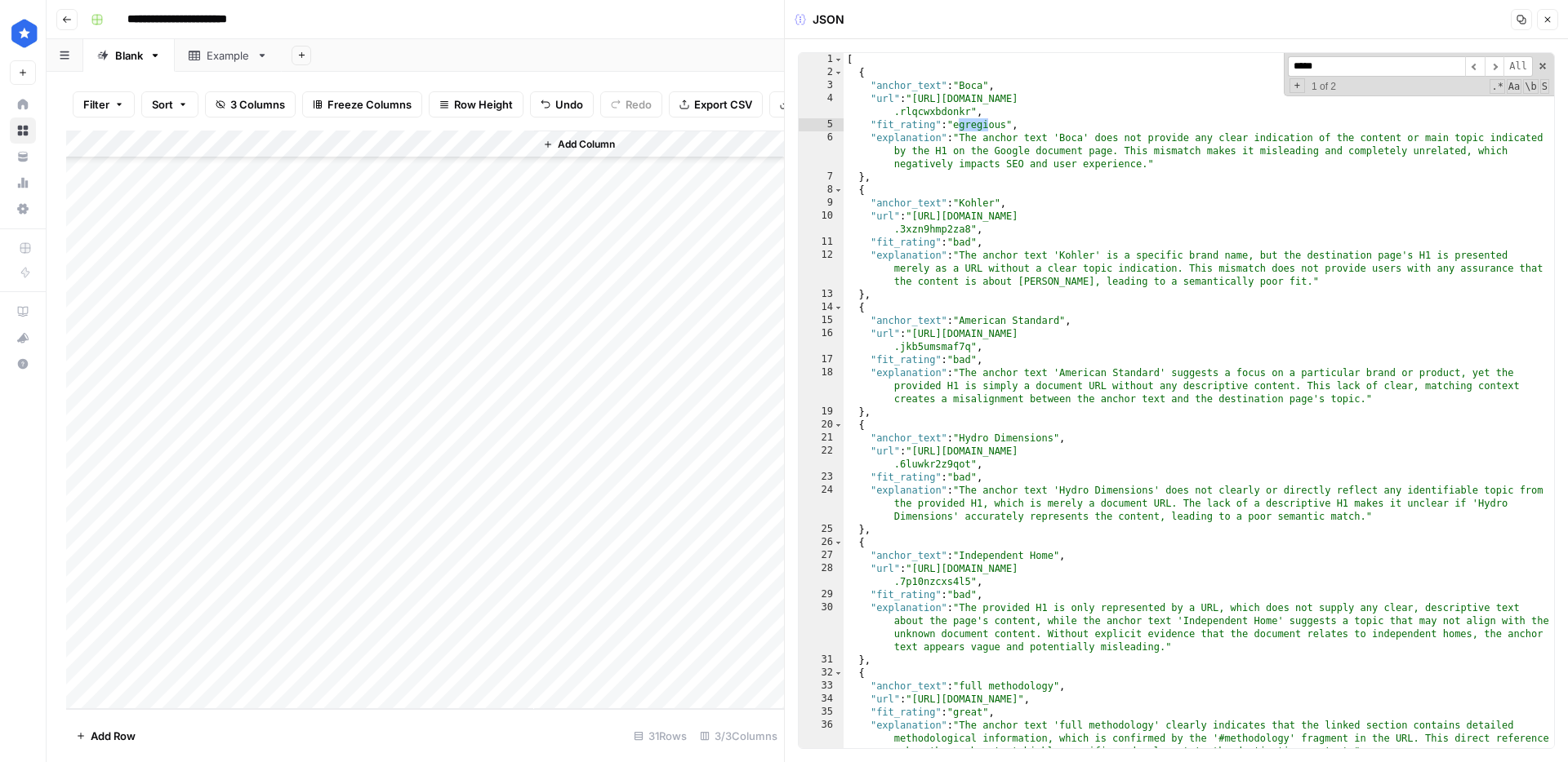
scroll to position [7083, 0]
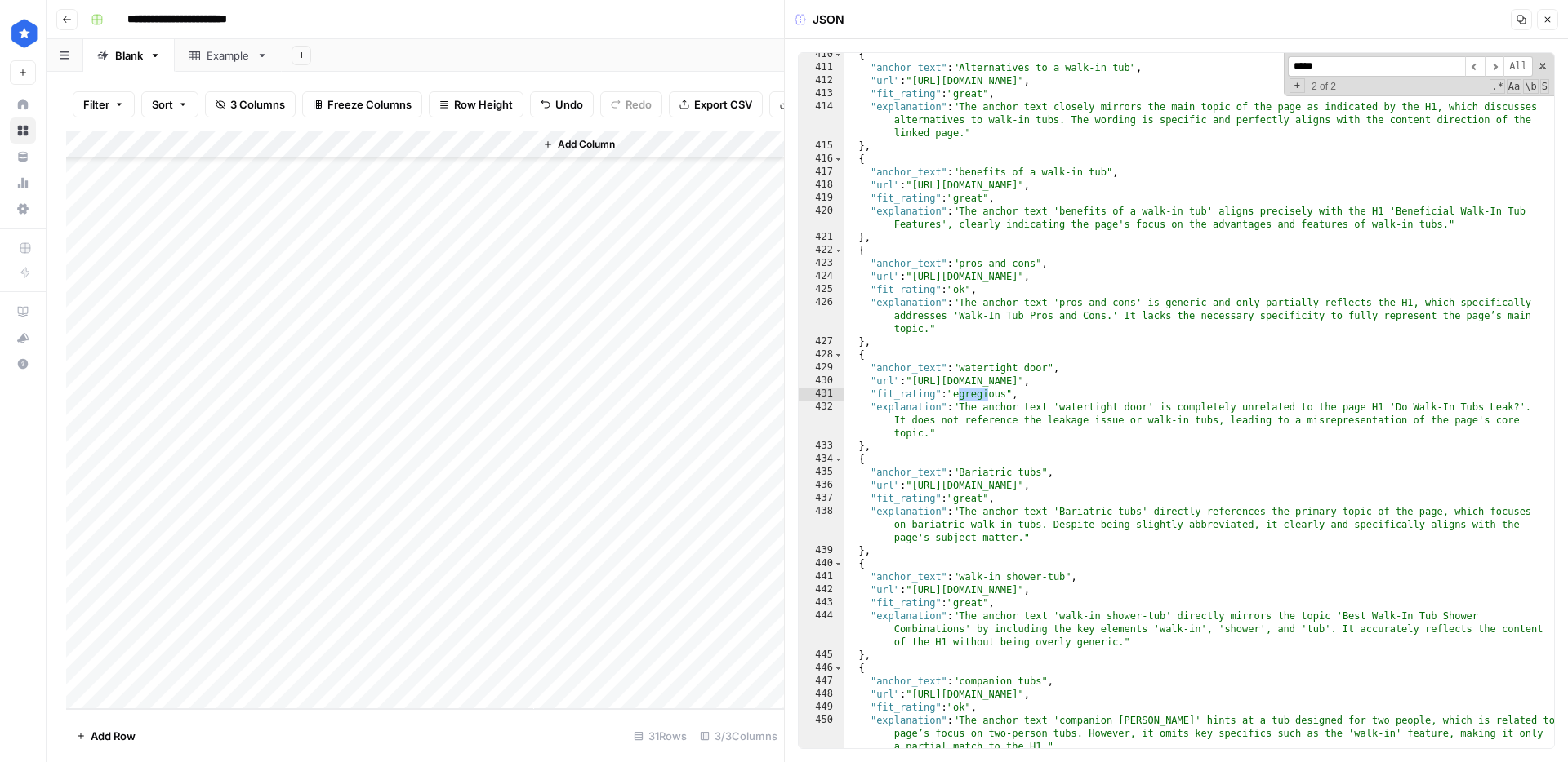
type input "*****"
